Goal: Information Seeking & Learning: Learn about a topic

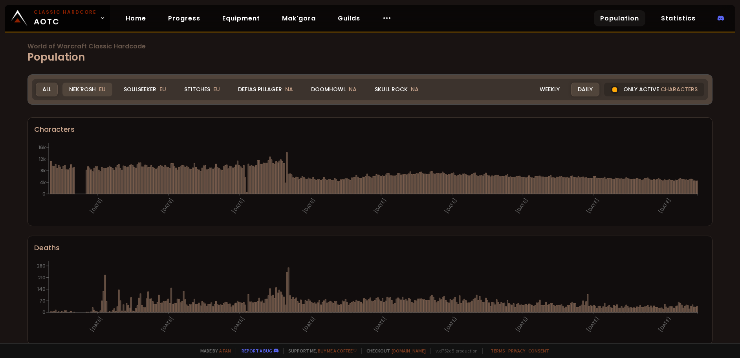
click at [86, 83] on div "Nek'Rosh EU" at bounding box center [87, 90] width 50 height 14
click at [96, 90] on div "Nek'Rosh EU" at bounding box center [87, 90] width 50 height 14
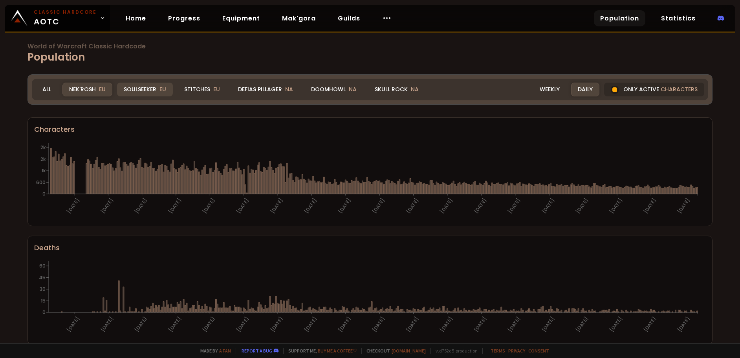
click at [164, 90] on span "EU" at bounding box center [163, 89] width 7 height 8
click at [153, 87] on div "Soulseeker EU" at bounding box center [145, 90] width 56 height 14
click at [199, 88] on div "Stitches EU" at bounding box center [202, 90] width 49 height 14
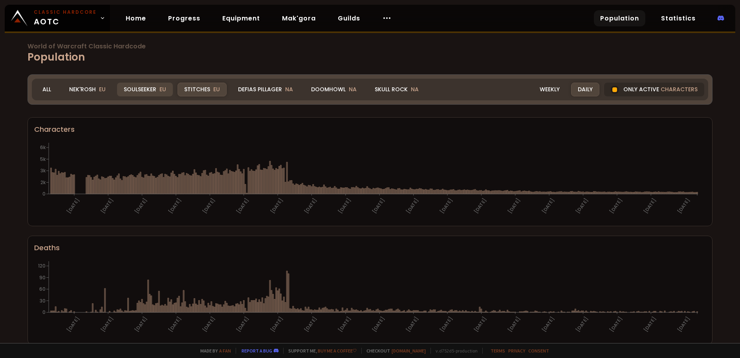
click at [154, 86] on div "Soulseeker EU" at bounding box center [145, 90] width 56 height 14
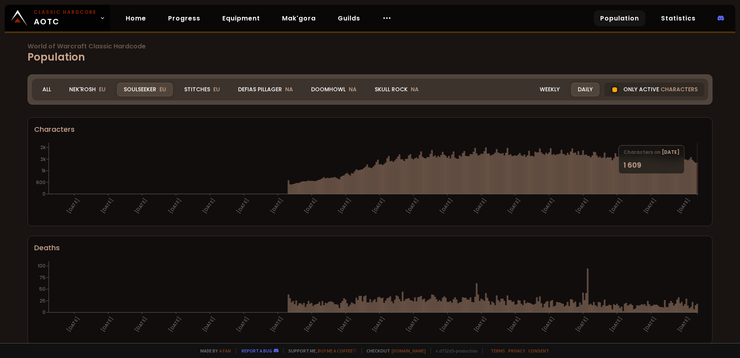
click at [698, 178] on icon "06-07-24 28-07-24 19-08-24 10-09-24 02-10-24 24-10-24 15-11-24 07-12-24 29-12-2…" at bounding box center [367, 180] width 666 height 79
